Goal: Task Accomplishment & Management: Use online tool/utility

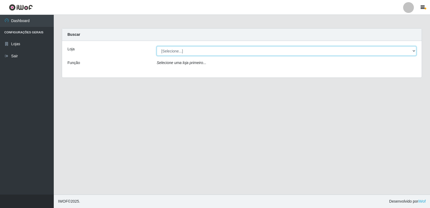
click at [172, 51] on select "[Selecione...] Hiper Queiroz - [GEOGRAPHIC_DATA] [GEOGRAPHIC_DATA] [GEOGRAPHIC_…" at bounding box center [287, 50] width 260 height 9
select select "516"
click at [157, 46] on select "[Selecione...] Hiper Queiroz - [GEOGRAPHIC_DATA] [GEOGRAPHIC_DATA] [GEOGRAPHIC_…" at bounding box center [287, 50] width 260 height 9
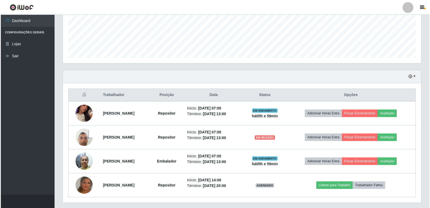
scroll to position [149, 0]
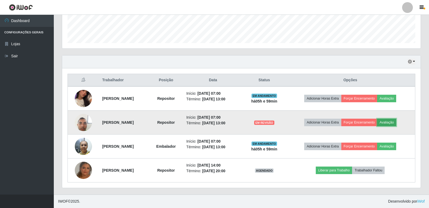
click at [390, 121] on button "Avaliação" at bounding box center [386, 122] width 19 height 8
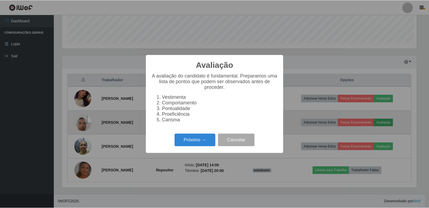
scroll to position [112, 355]
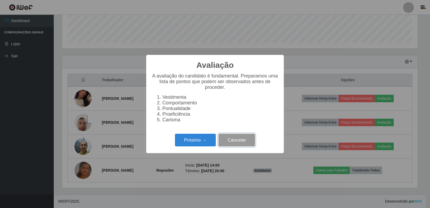
click at [246, 139] on button "Cancelar" at bounding box center [236, 140] width 37 height 13
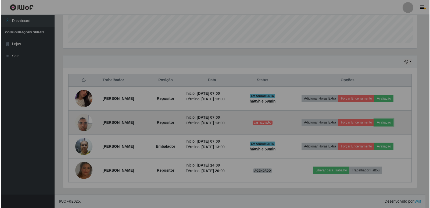
scroll to position [112, 358]
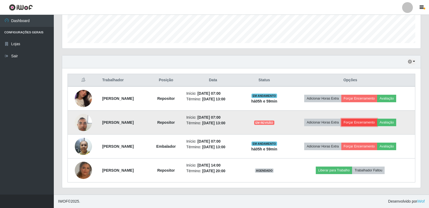
click at [365, 123] on button "Forçar Encerramento" at bounding box center [359, 122] width 36 height 8
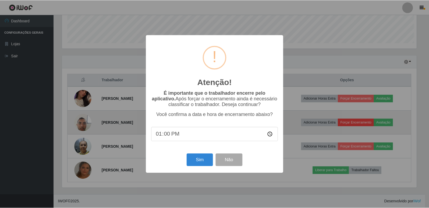
scroll to position [112, 355]
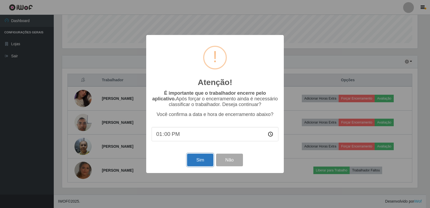
click at [204, 156] on button "Sim" at bounding box center [200, 159] width 26 height 13
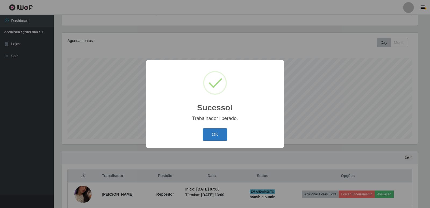
click at [220, 130] on button "OK" at bounding box center [215, 134] width 25 height 13
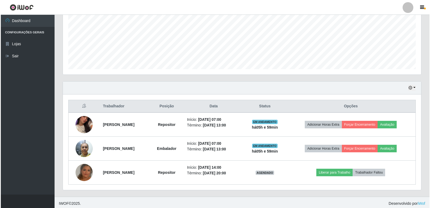
scroll to position [125, 0]
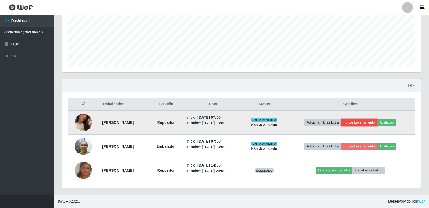
click at [373, 123] on button "Forçar Encerramento" at bounding box center [359, 122] width 36 height 8
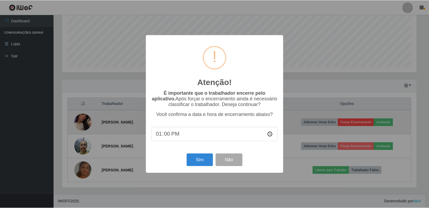
scroll to position [112, 355]
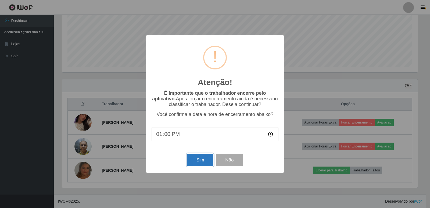
click at [195, 158] on button "Sim" at bounding box center [200, 159] width 26 height 13
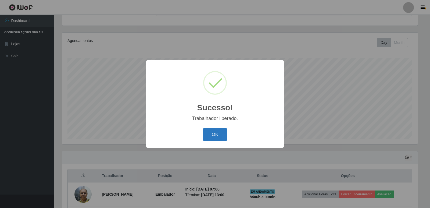
click at [216, 138] on button "OK" at bounding box center [215, 134] width 25 height 13
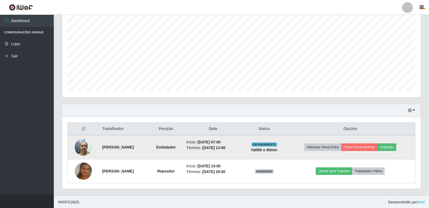
scroll to position [0, 0]
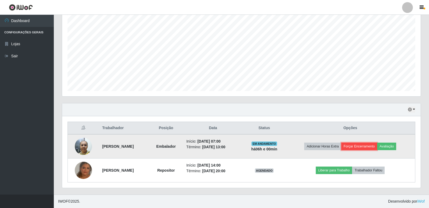
click at [366, 146] on button "Forçar Encerramento" at bounding box center [359, 146] width 36 height 8
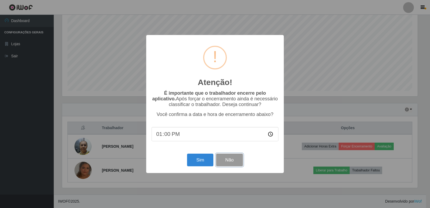
click at [237, 164] on button "Não" at bounding box center [229, 159] width 27 height 13
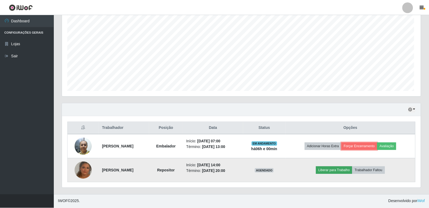
scroll to position [112, 358]
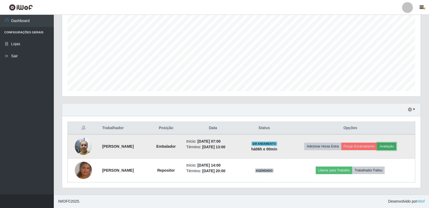
click at [395, 146] on button "Avaliação" at bounding box center [386, 146] width 19 height 8
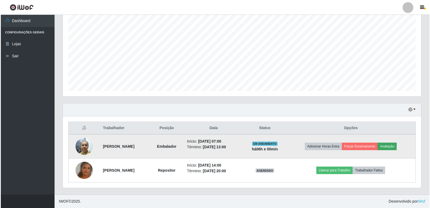
scroll to position [112, 355]
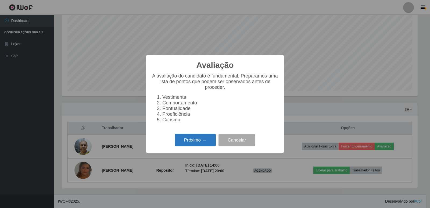
click at [201, 145] on button "Próximo →" at bounding box center [195, 140] width 41 height 13
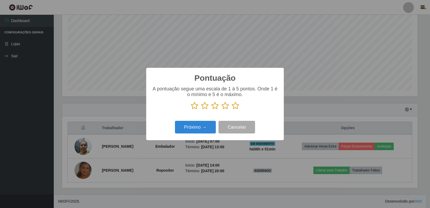
click at [237, 109] on icon at bounding box center [236, 106] width 8 height 8
click at [232, 110] on input "radio" at bounding box center [232, 110] width 0 height 0
click at [210, 126] on button "Próximo →" at bounding box center [195, 127] width 41 height 13
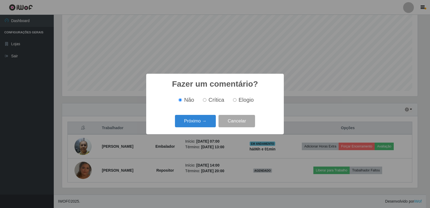
click at [244, 101] on span "Elogio" at bounding box center [246, 100] width 15 height 6
click at [236, 101] on input "Elogio" at bounding box center [234, 99] width 3 height 3
radio input "true"
click at [194, 122] on button "Próximo →" at bounding box center [195, 121] width 41 height 13
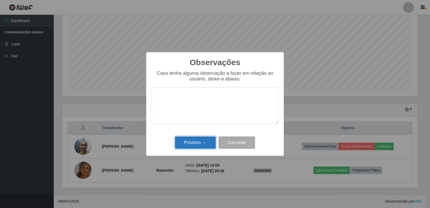
click at [202, 139] on button "Próximo →" at bounding box center [195, 142] width 41 height 13
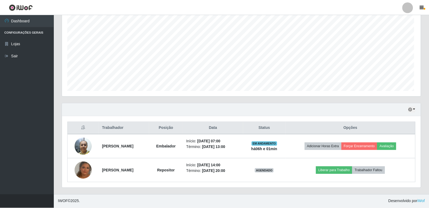
scroll to position [112, 358]
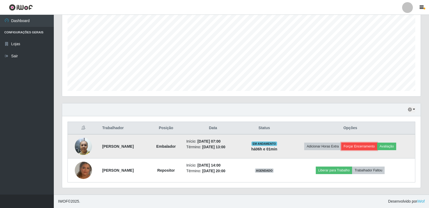
click at [372, 148] on button "Forçar Encerramento" at bounding box center [359, 146] width 36 height 8
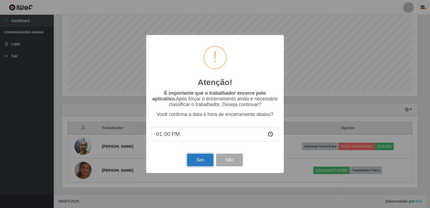
click at [197, 160] on button "Sim" at bounding box center [200, 159] width 26 height 13
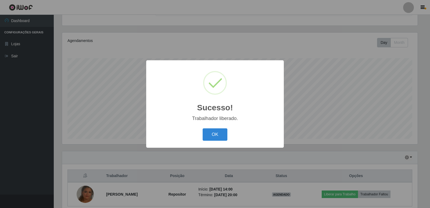
click at [220, 124] on div "Sucesso! × Trabalhador liberado. OK Cancel" at bounding box center [215, 103] width 138 height 87
click at [218, 130] on button "OK" at bounding box center [215, 134] width 25 height 13
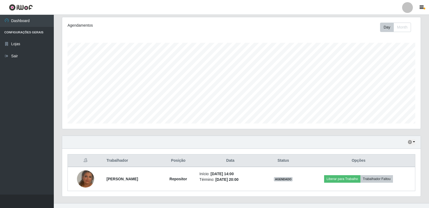
scroll to position [77, 0]
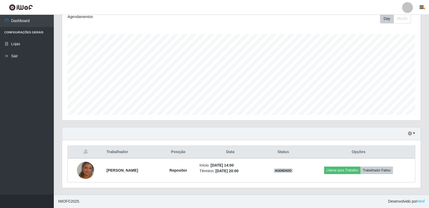
click at [415, 135] on div "Hoje 1 dia 3 dias 1 Semana Não encerrados" at bounding box center [241, 133] width 358 height 13
click at [412, 133] on button "button" at bounding box center [411, 133] width 8 height 6
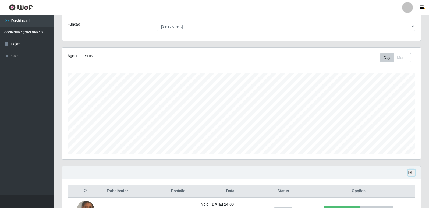
scroll to position [0, 0]
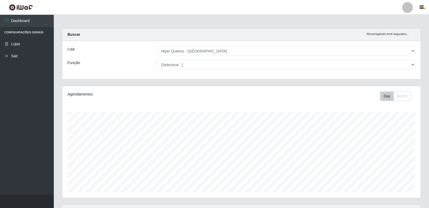
click at [91, 68] on div "Função" at bounding box center [107, 64] width 89 height 9
click at [19, 48] on link "Lojas" at bounding box center [27, 44] width 54 height 12
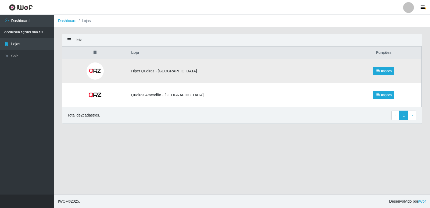
click at [205, 70] on td "Hiper Queiroz - [GEOGRAPHIC_DATA]" at bounding box center [237, 71] width 218 height 24
click at [381, 70] on link "Funções" at bounding box center [383, 71] width 21 height 8
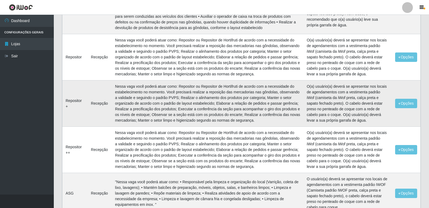
scroll to position [188, 0]
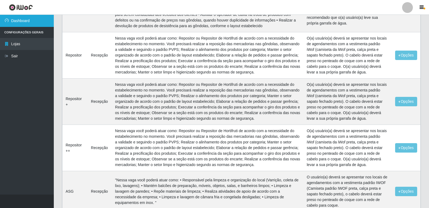
click at [28, 21] on link "Dashboard" at bounding box center [27, 21] width 54 height 12
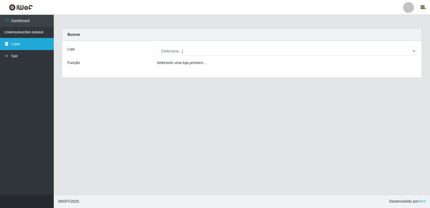
click at [19, 41] on link "Lojas" at bounding box center [27, 44] width 54 height 12
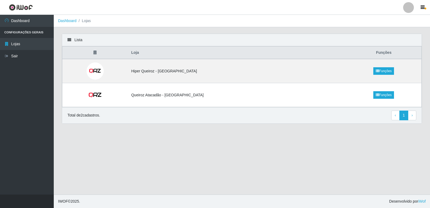
click at [18, 65] on ul "Dashboard Configurações Gerais Lojas Sair" at bounding box center [27, 104] width 54 height 179
click at [33, 28] on li "Configurações Gerais" at bounding box center [27, 32] width 54 height 11
click at [34, 26] on link "Dashboard" at bounding box center [27, 21] width 54 height 12
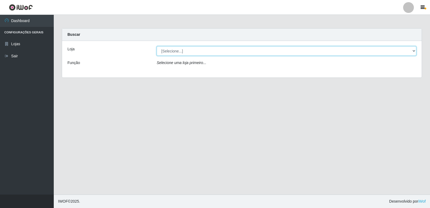
click at [172, 50] on select "[Selecione...] Hiper Queiroz - [GEOGRAPHIC_DATA] [GEOGRAPHIC_DATA] [GEOGRAPHIC_…" at bounding box center [287, 50] width 260 height 9
select select "516"
click at [157, 46] on select "[Selecione...] Hiper Queiroz - [GEOGRAPHIC_DATA] [GEOGRAPHIC_DATA] [GEOGRAPHIC_…" at bounding box center [287, 50] width 260 height 9
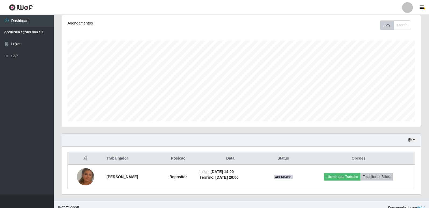
scroll to position [77, 0]
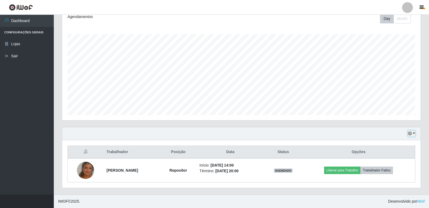
click at [409, 135] on icon "button" at bounding box center [410, 133] width 4 height 4
click at [339, 129] on div "Hoje 1 dia 3 dias 1 Semana Não encerrados" at bounding box center [241, 133] width 358 height 13
